Goal: Transaction & Acquisition: Purchase product/service

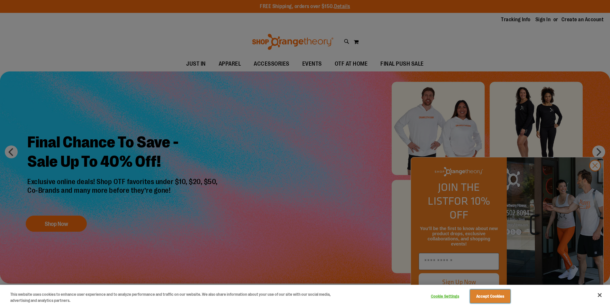
click at [503, 296] on button "Accept Cookies" at bounding box center [490, 296] width 40 height 14
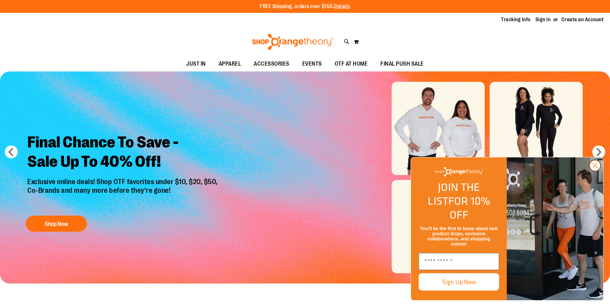
click at [590, 171] on circle "Close dialog" at bounding box center [595, 165] width 11 height 11
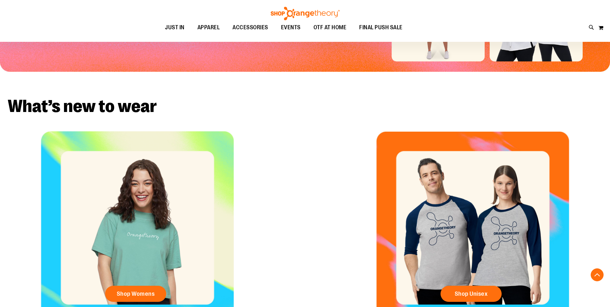
scroll to position [152, 0]
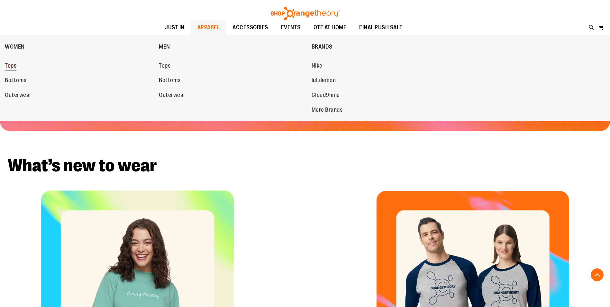
click at [16, 64] on span "Tops" at bounding box center [11, 66] width 12 height 8
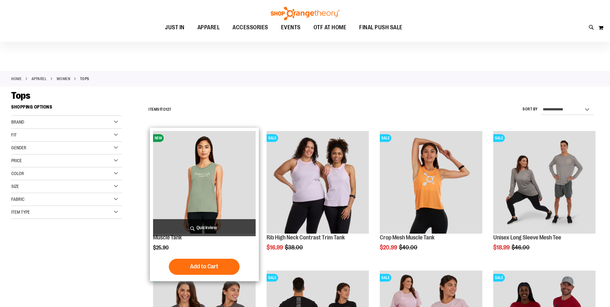
scroll to position [128, 0]
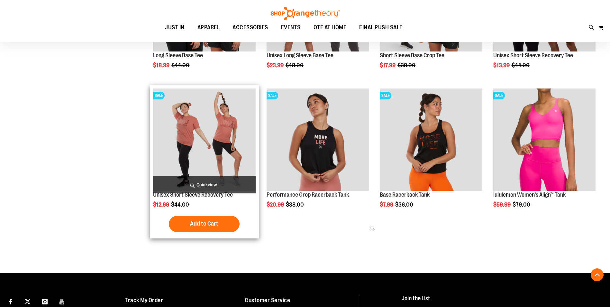
scroll to position [414, 0]
